Goal: Find specific page/section: Find specific page/section

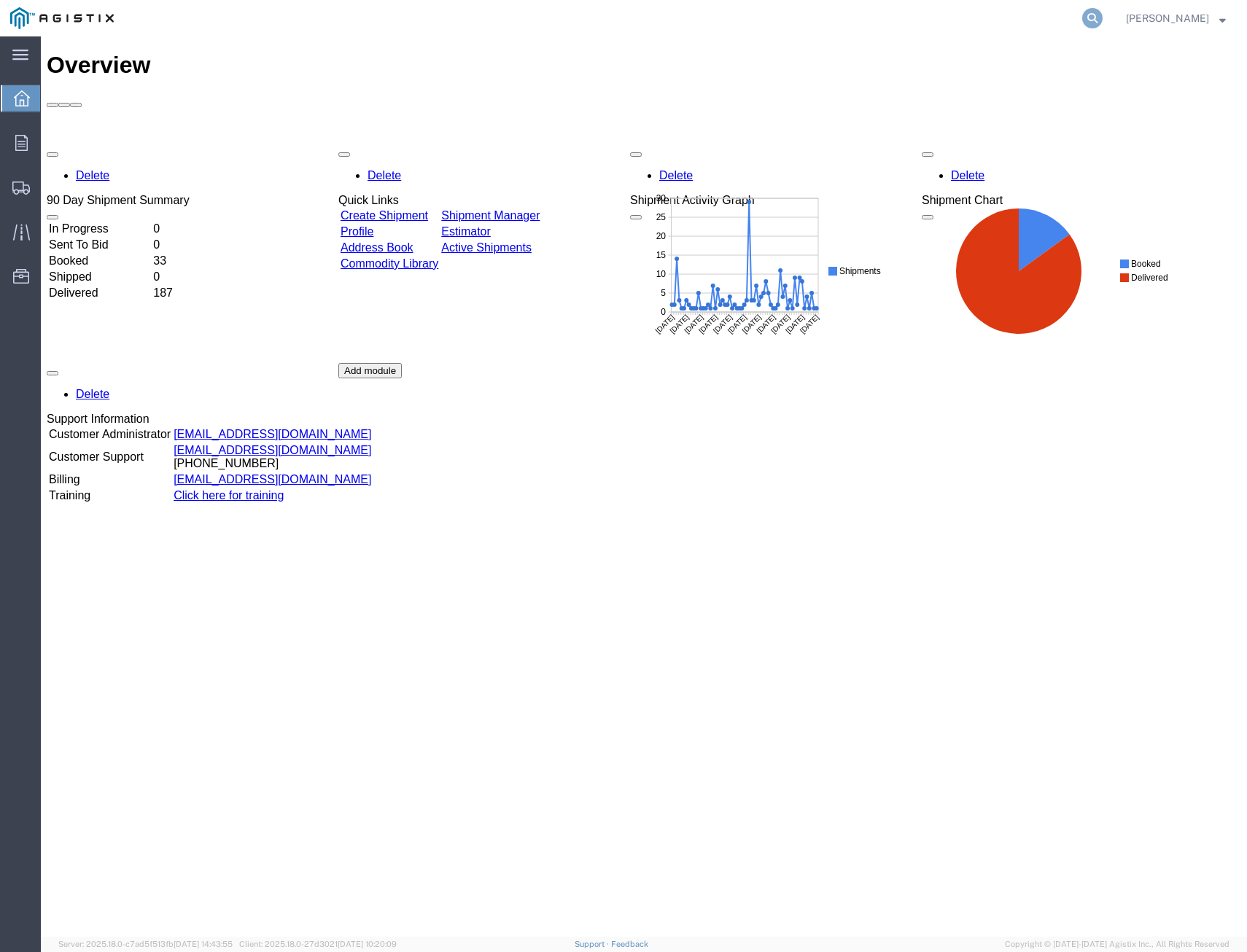
click at [1082, 18] on icon at bounding box center [1093, 19] width 21 height 21
click at [971, 8] on input "search" at bounding box center [860, 18] width 444 height 35
type input "406419"
